Goal: Complete application form

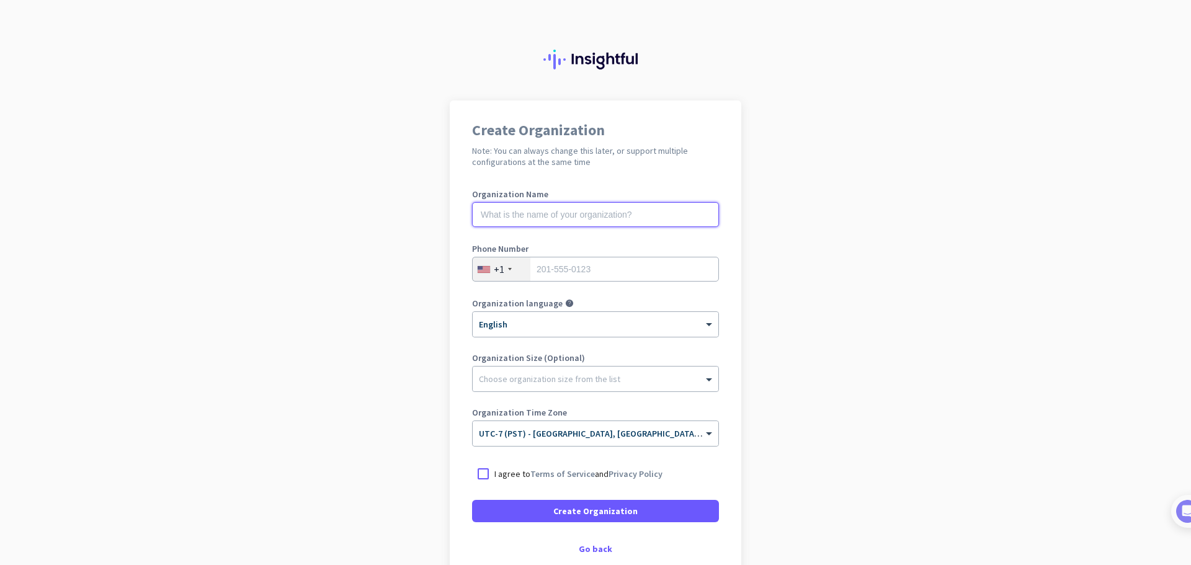
click at [485, 219] on input "text" at bounding box center [595, 214] width 247 height 25
click at [535, 268] on input "tel" at bounding box center [595, 269] width 247 height 25
click at [529, 216] on input "text" at bounding box center [595, 214] width 247 height 25
type input "MHousGantt"
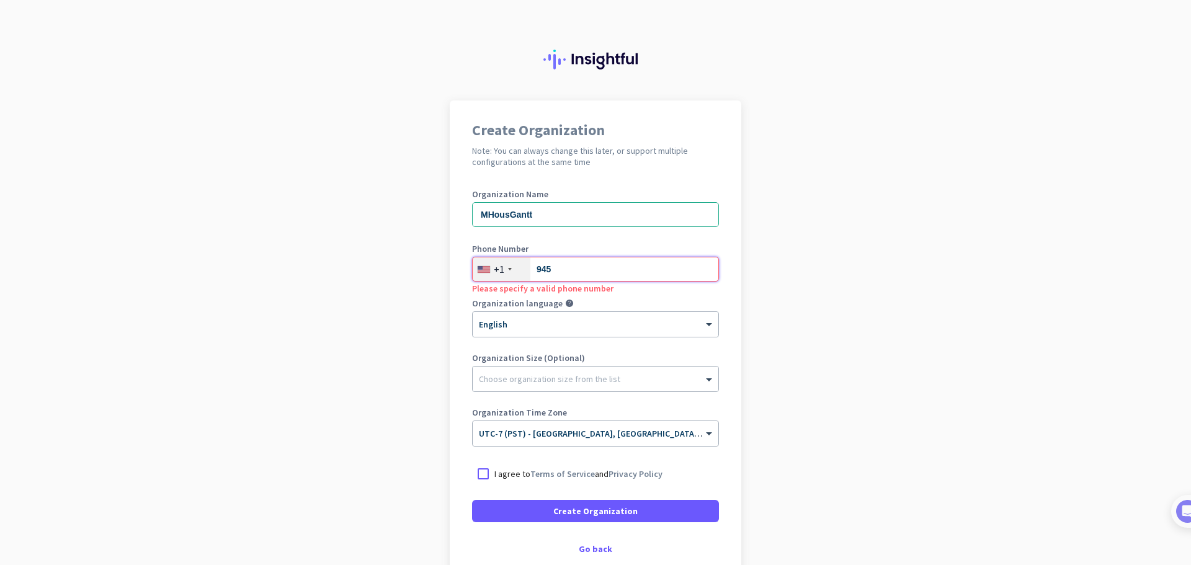
type input "9453545366"
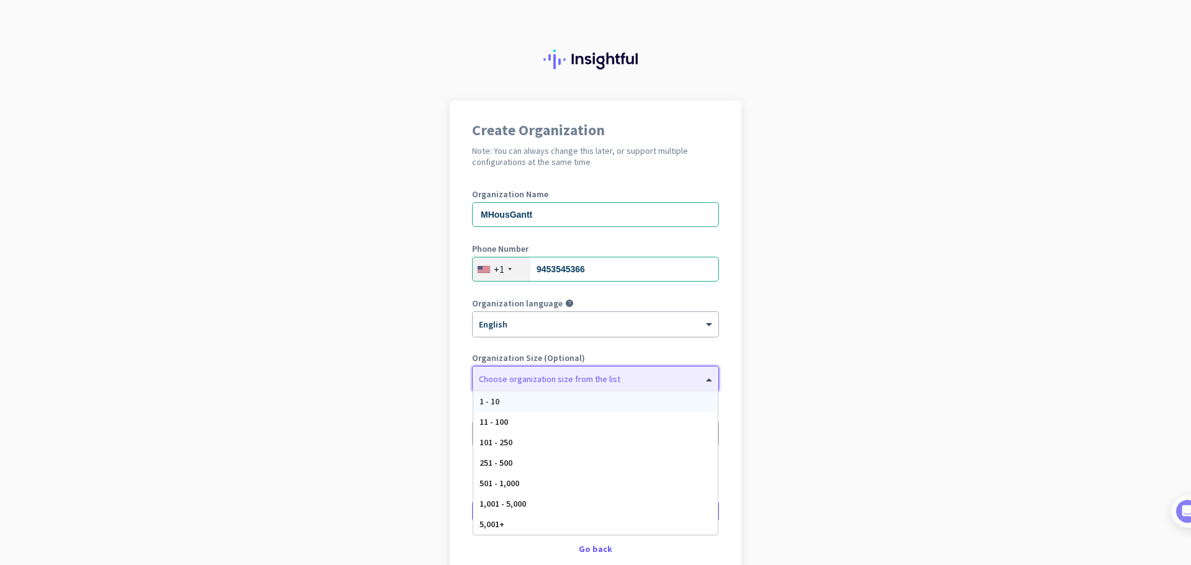
click at [545, 372] on div at bounding box center [596, 376] width 246 height 12
click at [543, 393] on div "1 - 10" at bounding box center [595, 401] width 244 height 20
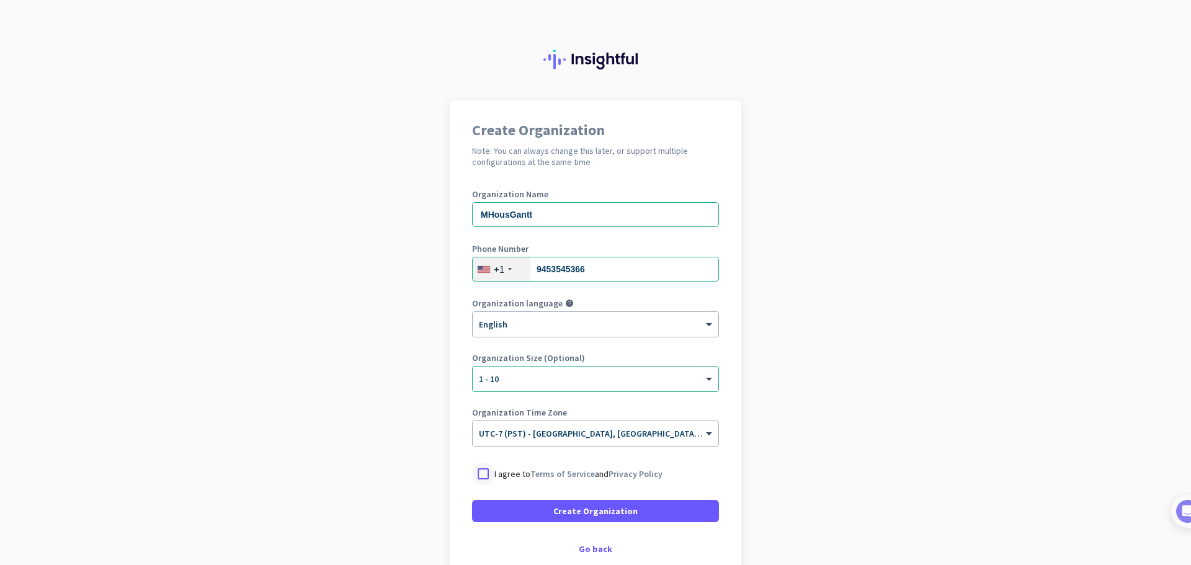
click at [481, 472] on div at bounding box center [483, 474] width 22 height 22
click at [677, 380] on div "× 1 - 10" at bounding box center [588, 379] width 230 height 11
click at [674, 377] on div at bounding box center [596, 375] width 246 height 11
drag, startPoint x: 535, startPoint y: 218, endPoint x: 446, endPoint y: 217, distance: 89.3
click at [450, 217] on div "Create Organization Note: You can always change this later, or support multiple…" at bounding box center [596, 337] width 292 height 475
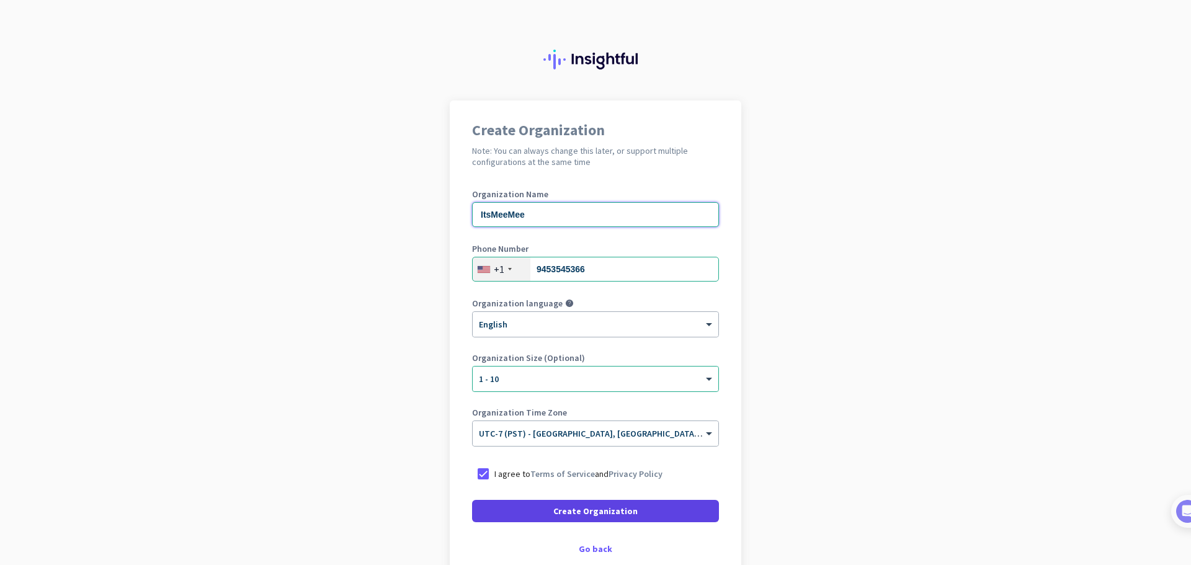
type input "ItsMeeMee"
click at [651, 511] on span at bounding box center [595, 511] width 247 height 30
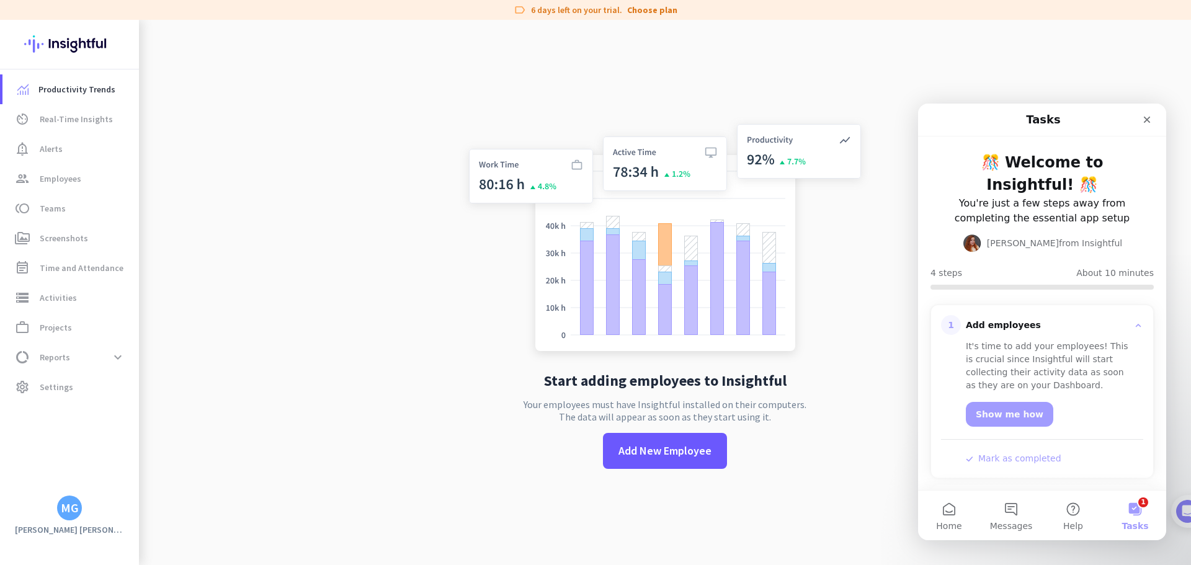
click at [1135, 509] on button "1 Tasks" at bounding box center [1135, 516] width 62 height 50
click at [1141, 502] on button "1 Tasks" at bounding box center [1135, 516] width 62 height 50
click at [1001, 422] on link "Show me how" at bounding box center [1009, 414] width 87 height 25
